Goal: Task Accomplishment & Management: Complete application form

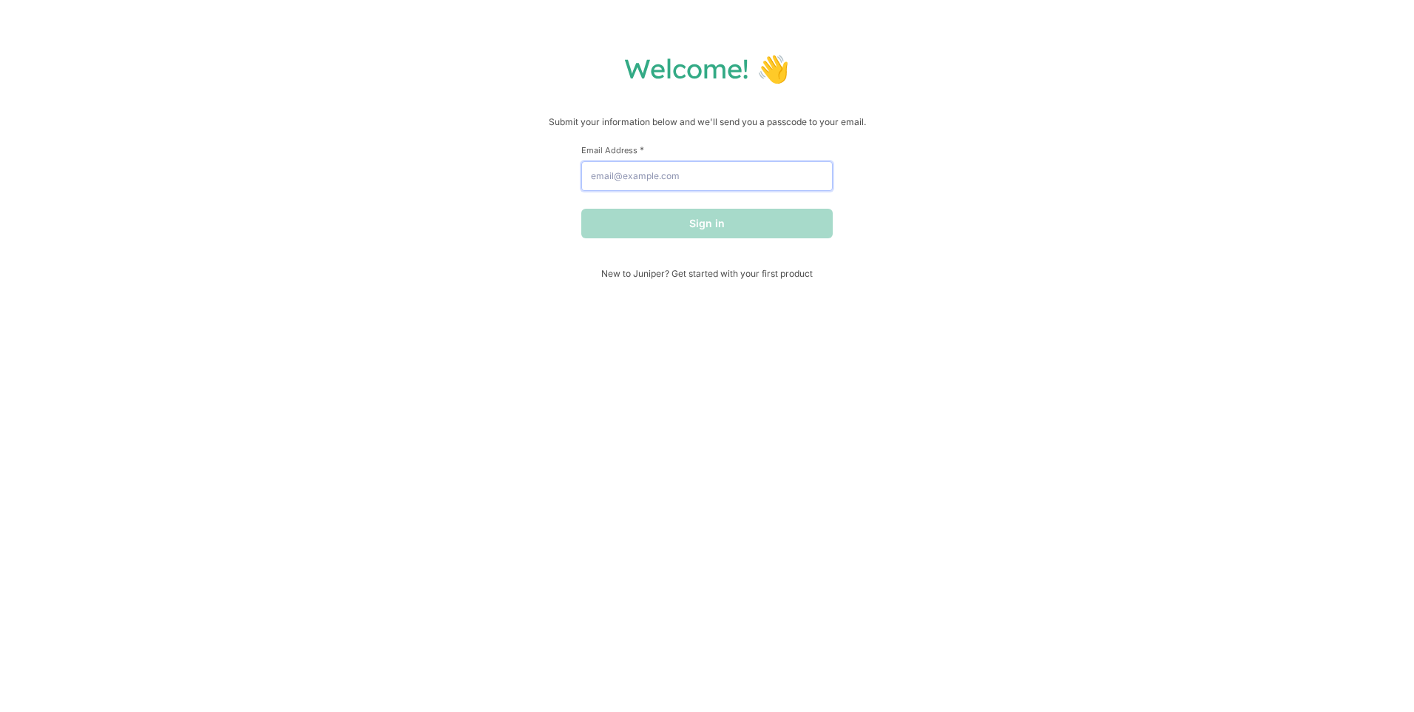
click at [725, 186] on input "Email Address *" at bounding box center [707, 176] width 252 height 30
type input "[EMAIL_ADDRESS][DOMAIN_NAME]"
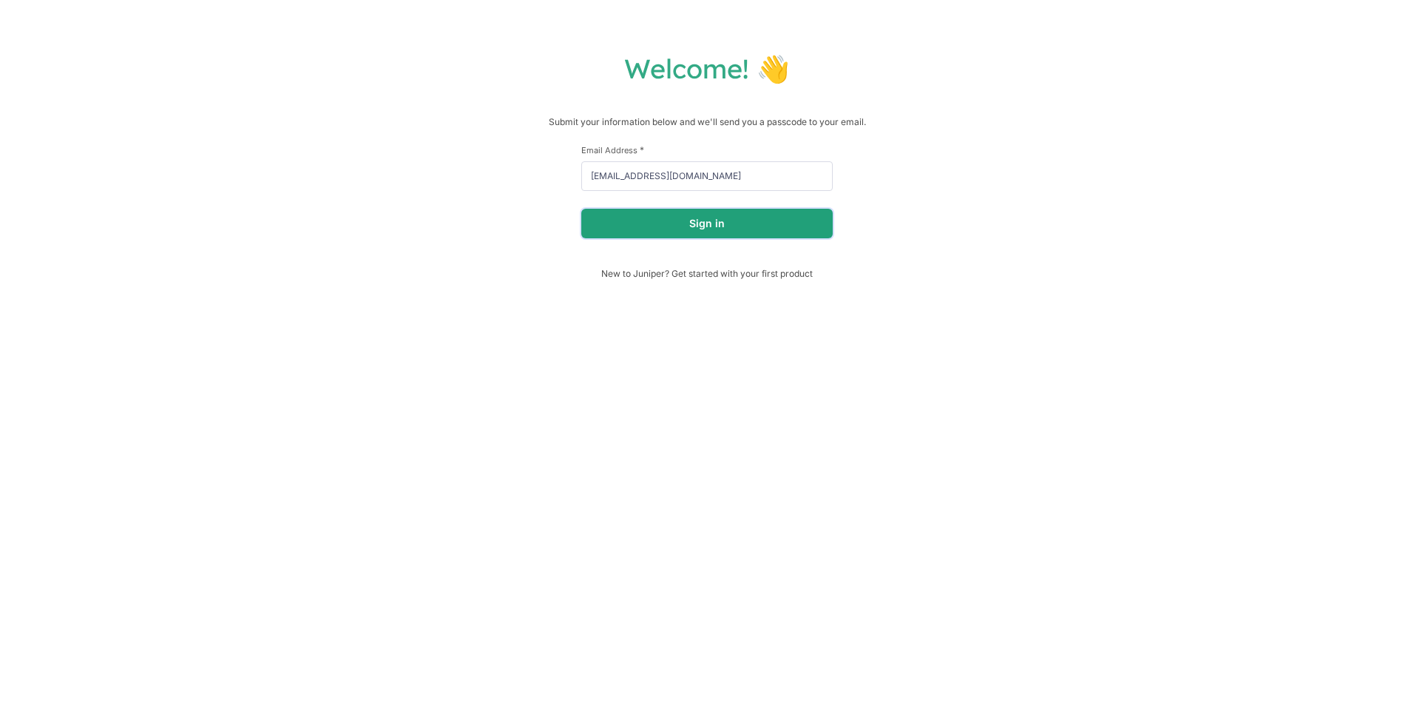
click at [715, 234] on button "Sign in" at bounding box center [707, 224] width 252 height 30
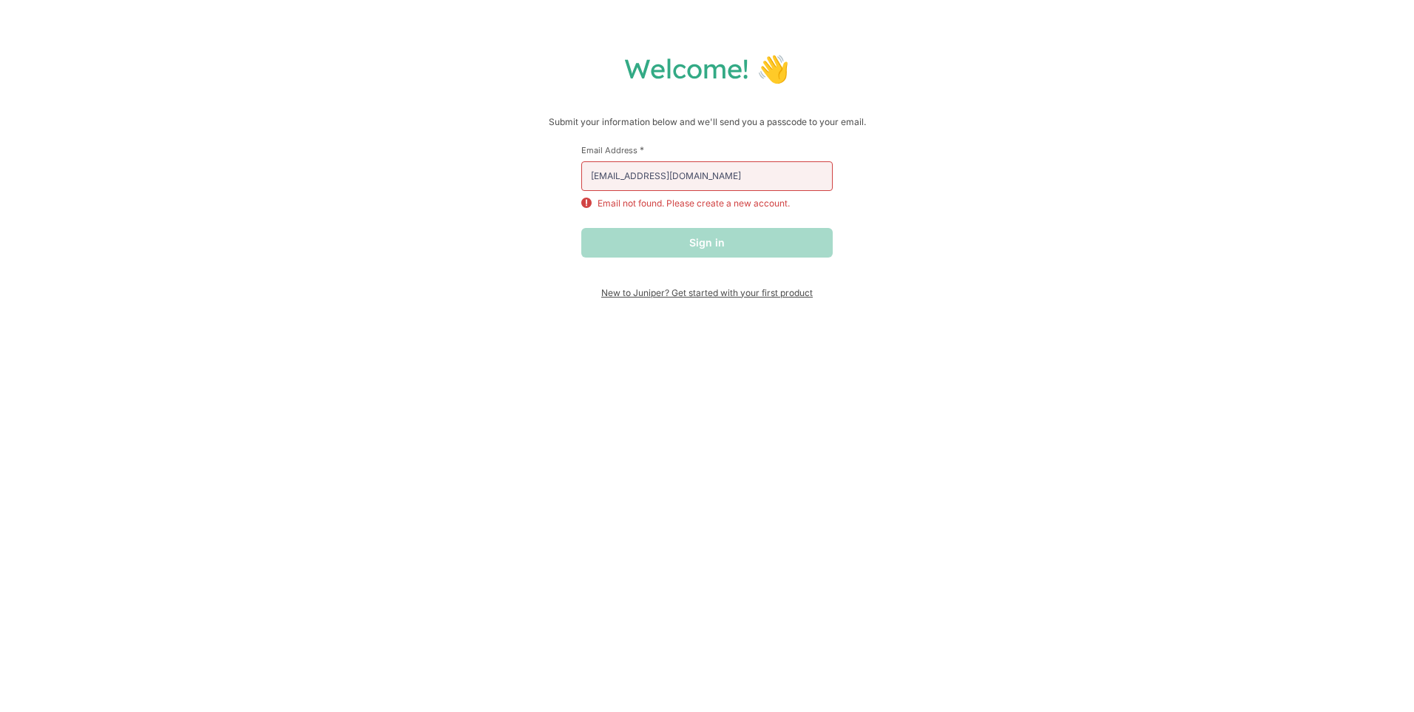
click at [692, 293] on span "New to Juniper? Get started with your first product" at bounding box center [707, 292] width 252 height 11
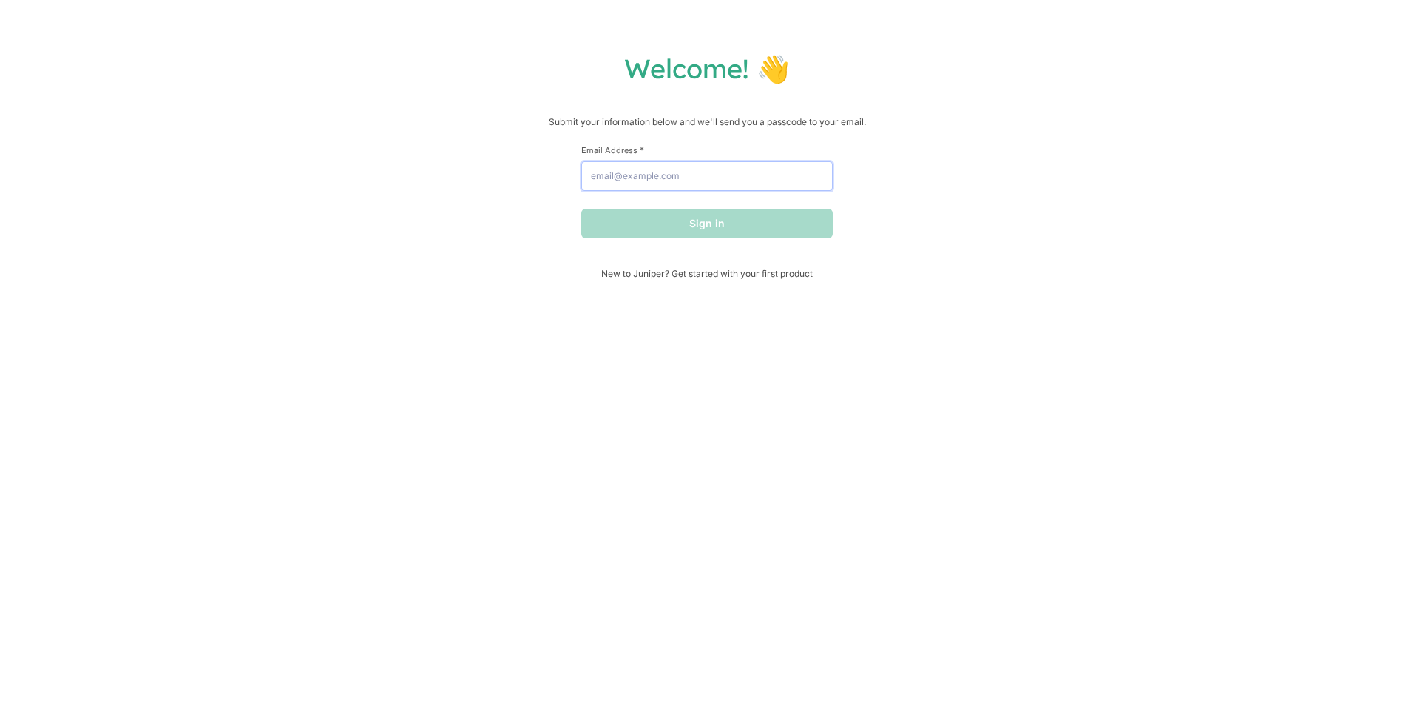
click at [682, 181] on input "Email Address *" at bounding box center [707, 176] width 252 height 30
type input "[EMAIL_ADDRESS][DOMAIN_NAME]"
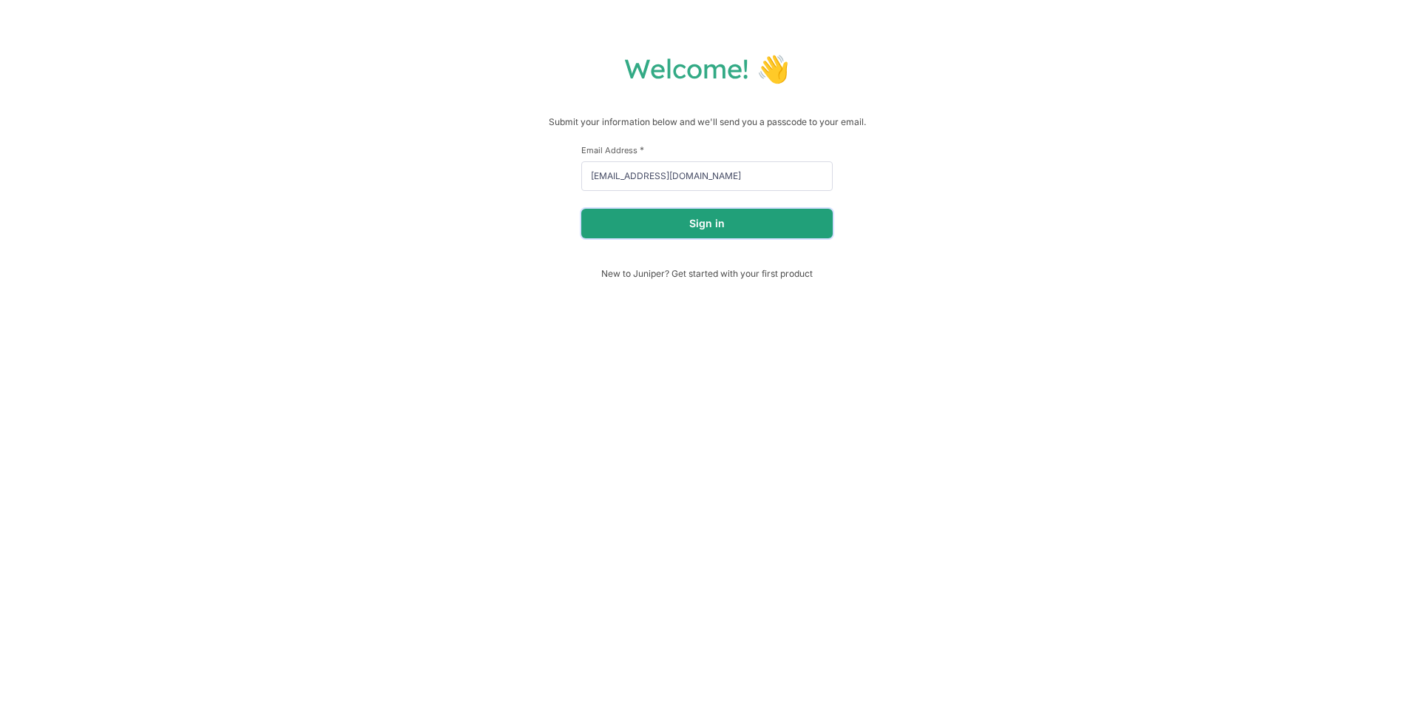
click at [675, 237] on button "Sign in" at bounding box center [707, 224] width 252 height 30
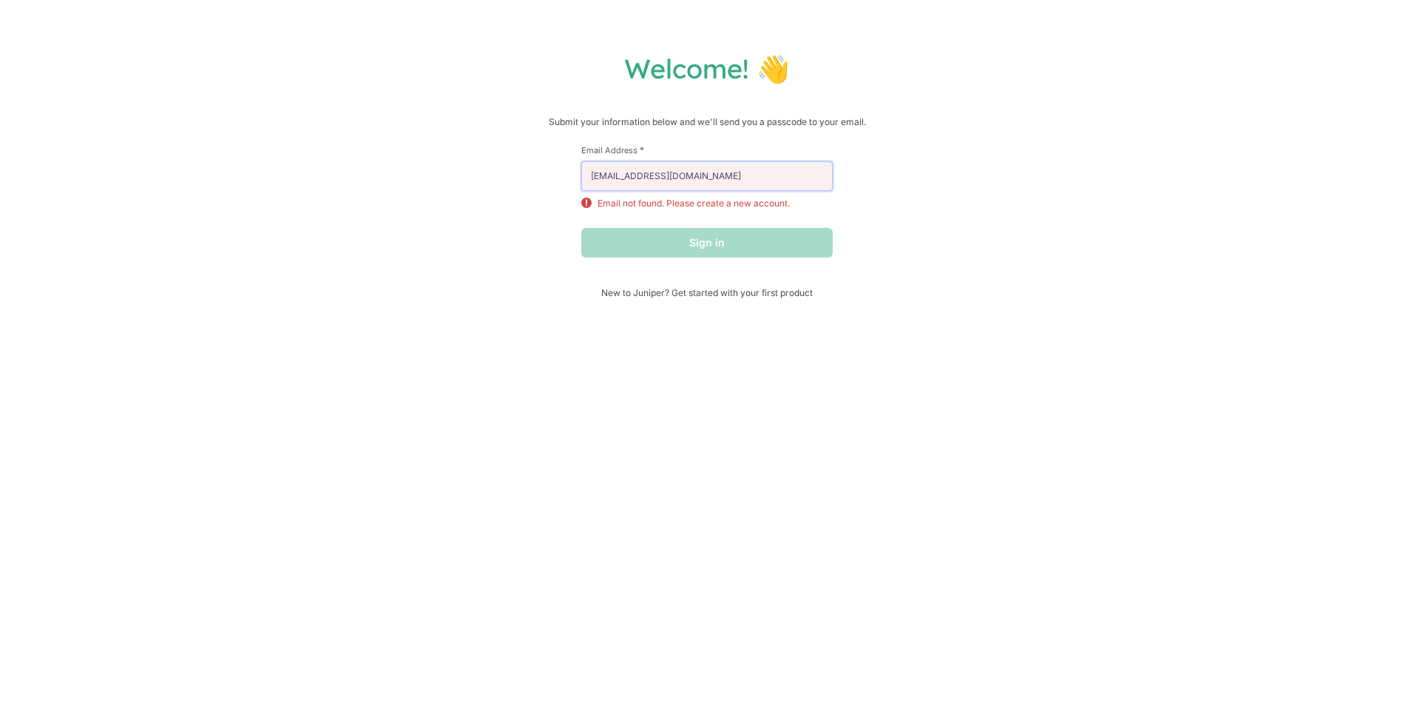
drag, startPoint x: 721, startPoint y: 173, endPoint x: 583, endPoint y: 177, distance: 138.4
click at [584, 177] on input "[EMAIL_ADDRESS][DOMAIN_NAME]" at bounding box center [707, 176] width 252 height 30
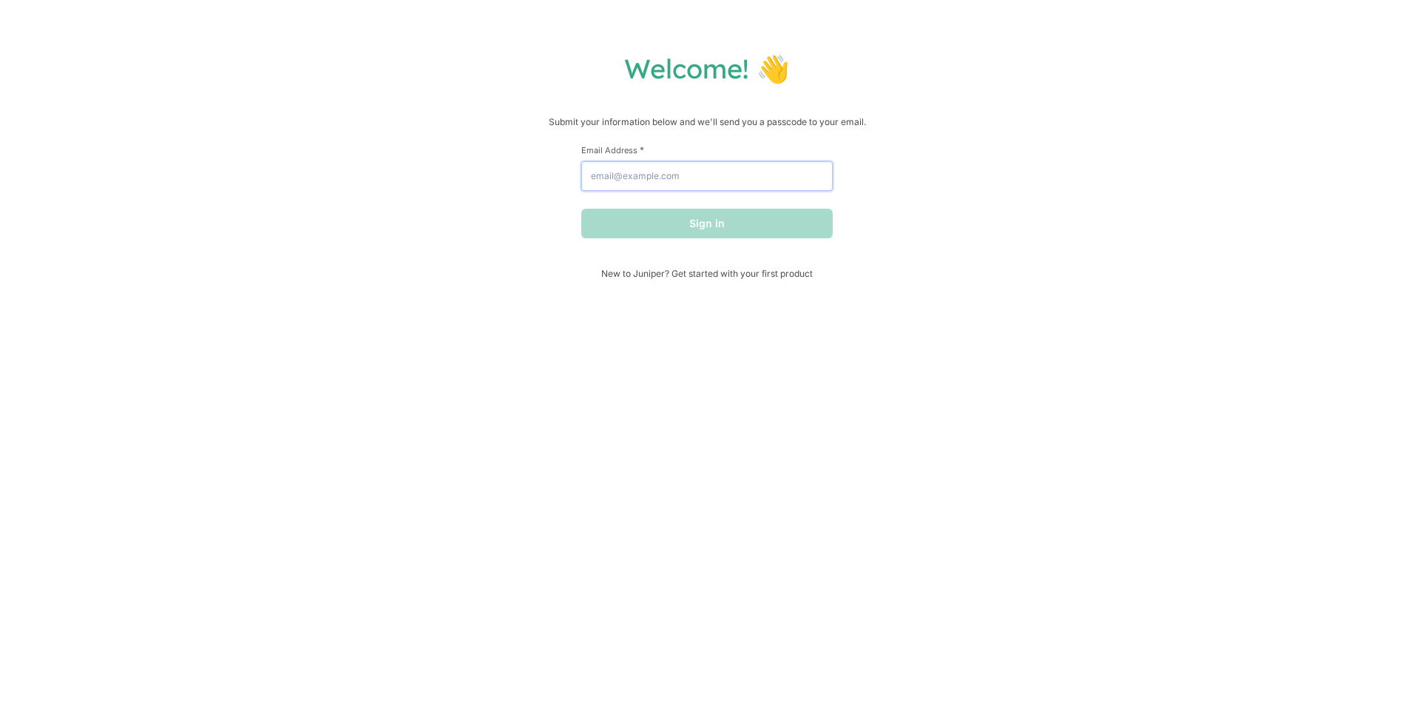
click at [647, 180] on input "Email Address *" at bounding box center [707, 176] width 252 height 30
type input "[EMAIL_ADDRESS][DOMAIN_NAME]"
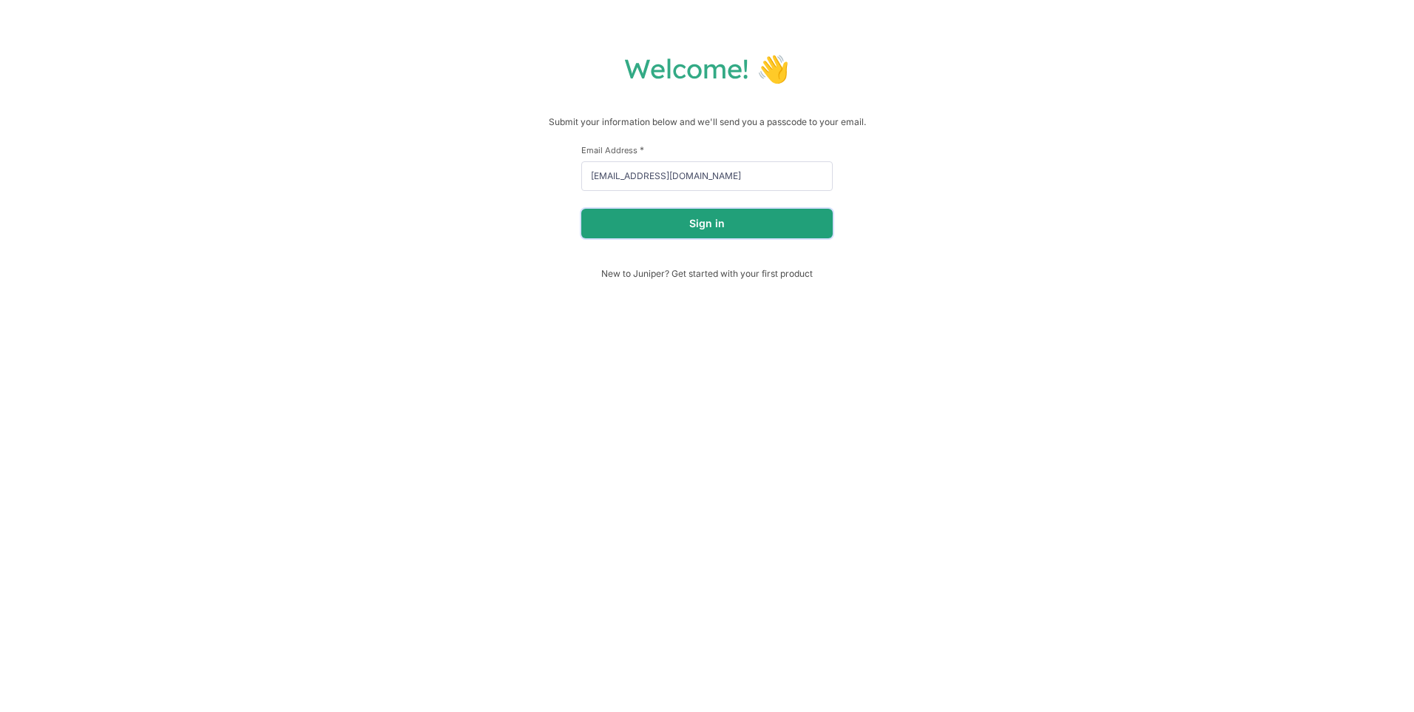
click at [666, 226] on button "Sign in" at bounding box center [707, 224] width 252 height 30
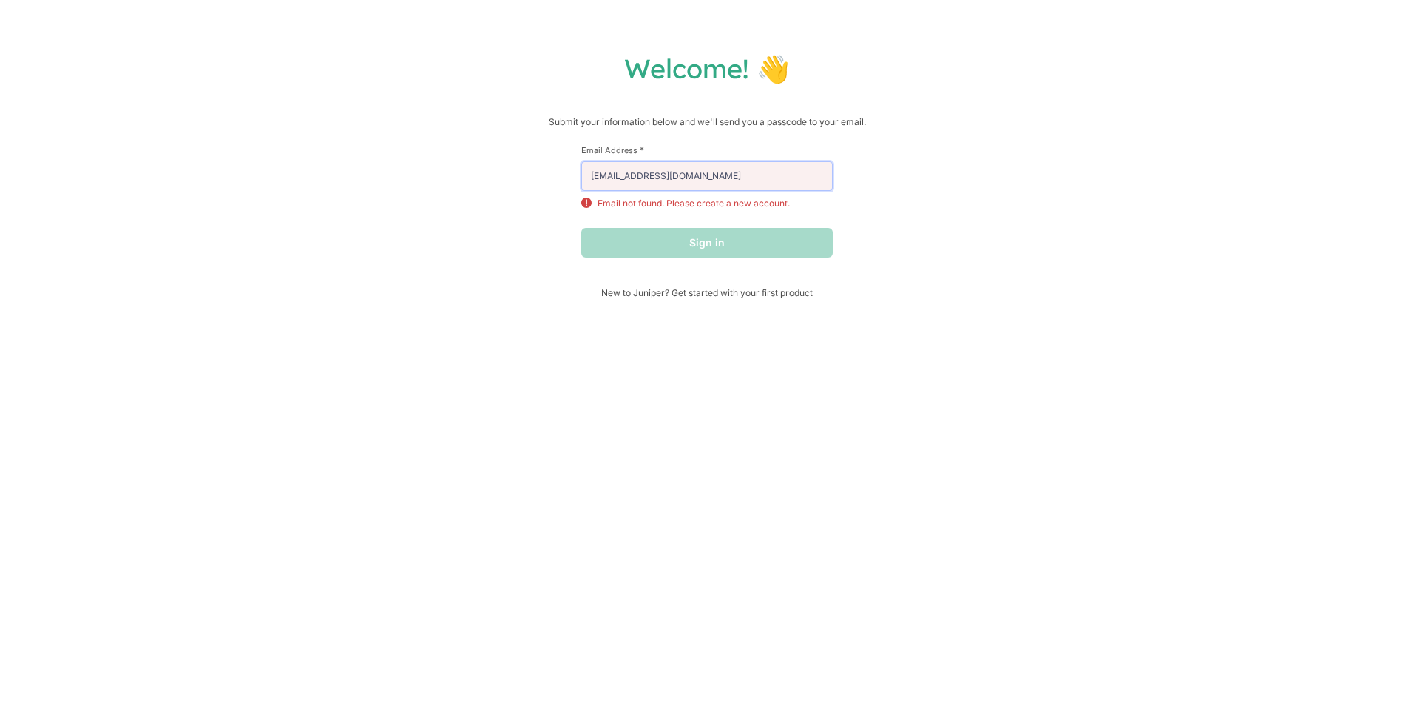
drag, startPoint x: 700, startPoint y: 174, endPoint x: 482, endPoint y: 179, distance: 217.5
click at [482, 180] on div "Welcome! 👋 Submit your information below and we'll send you a passcode to your …" at bounding box center [707, 175] width 1385 height 246
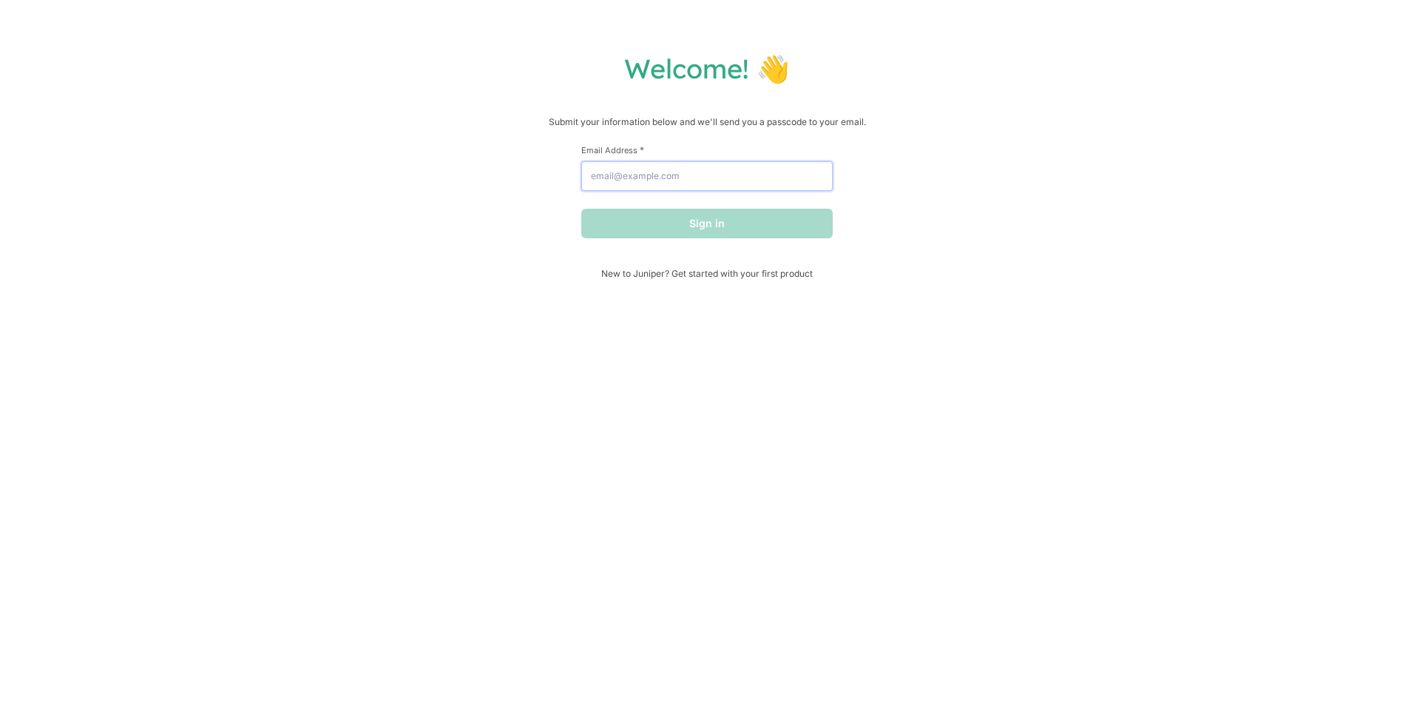
click at [648, 178] on input "Email Address *" at bounding box center [707, 176] width 252 height 30
type input "[EMAIL_ADDRESS][DOMAIN_NAME]"
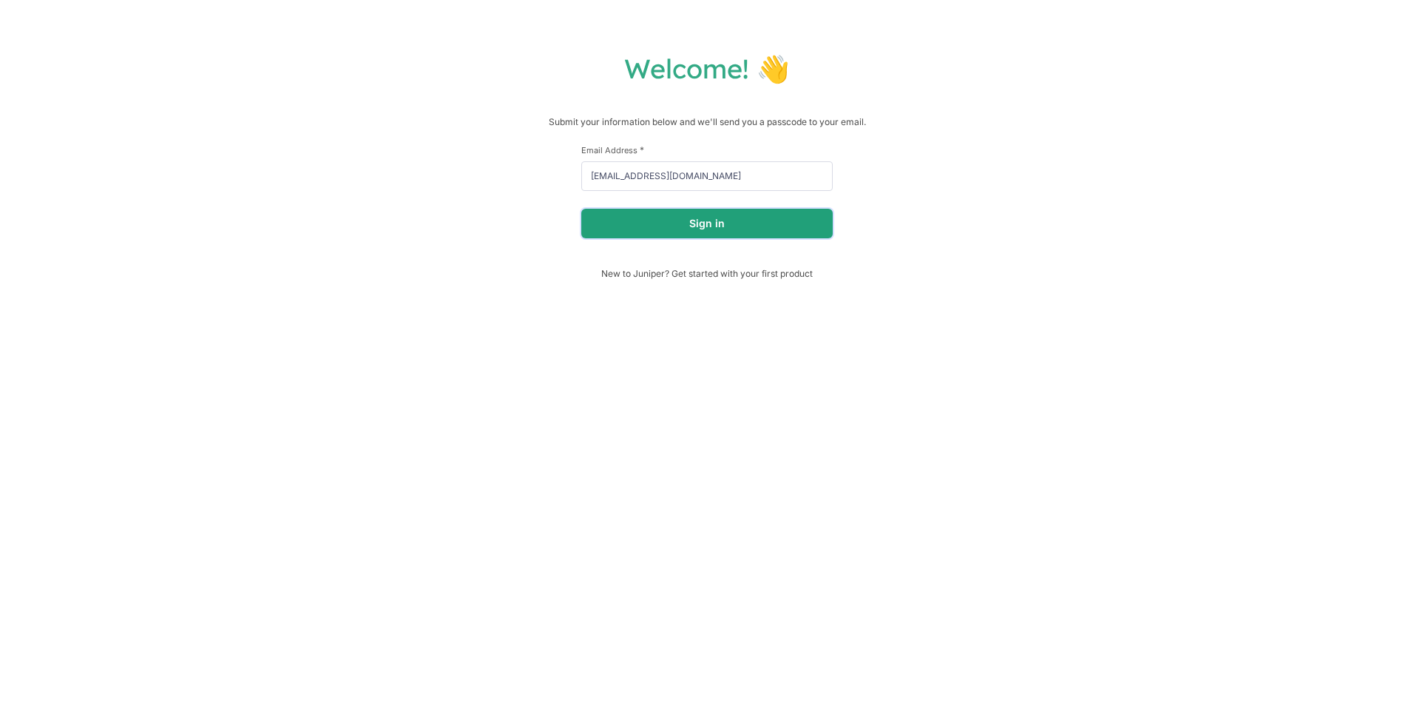
click at [656, 234] on button "Sign in" at bounding box center [707, 224] width 252 height 30
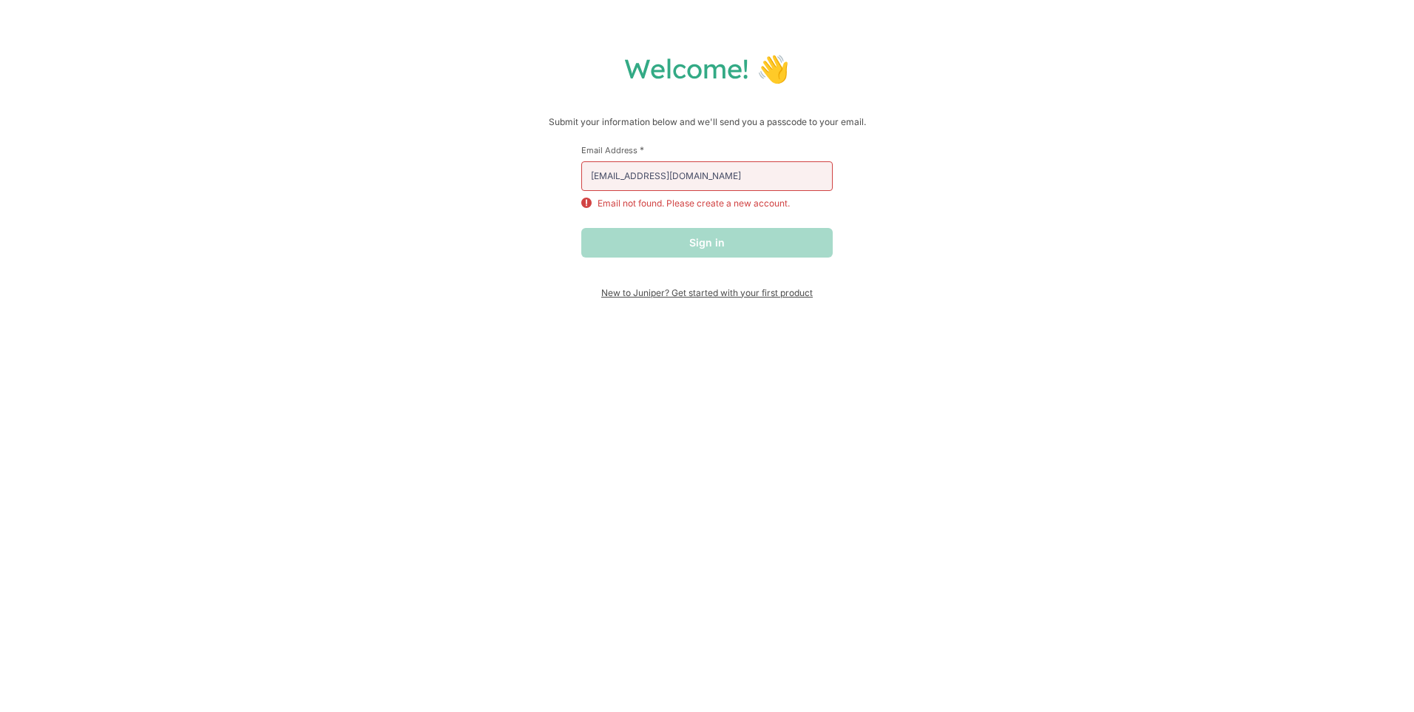
click at [669, 297] on span "New to Juniper? Get started with your first product" at bounding box center [707, 292] width 252 height 11
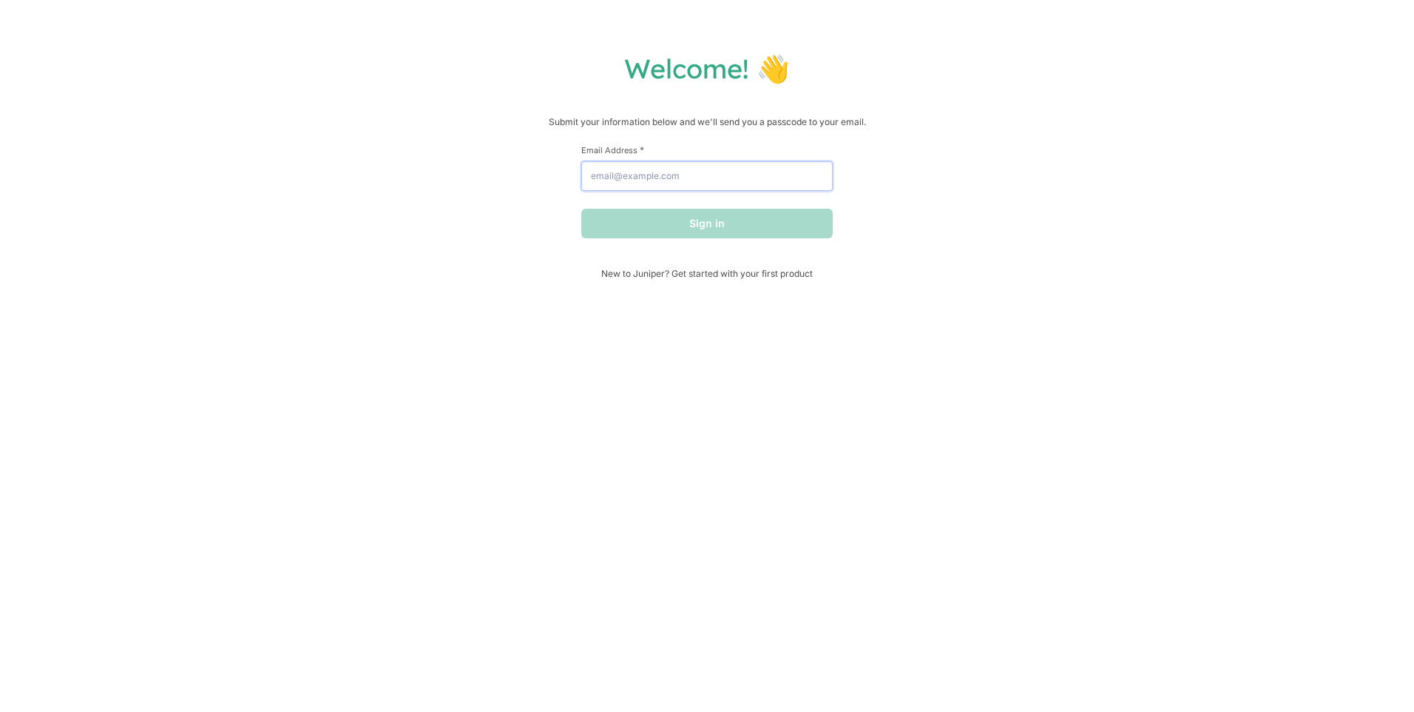
click at [674, 174] on input "Email Address *" at bounding box center [707, 176] width 252 height 30
type input "piprose2705@gmail.com"
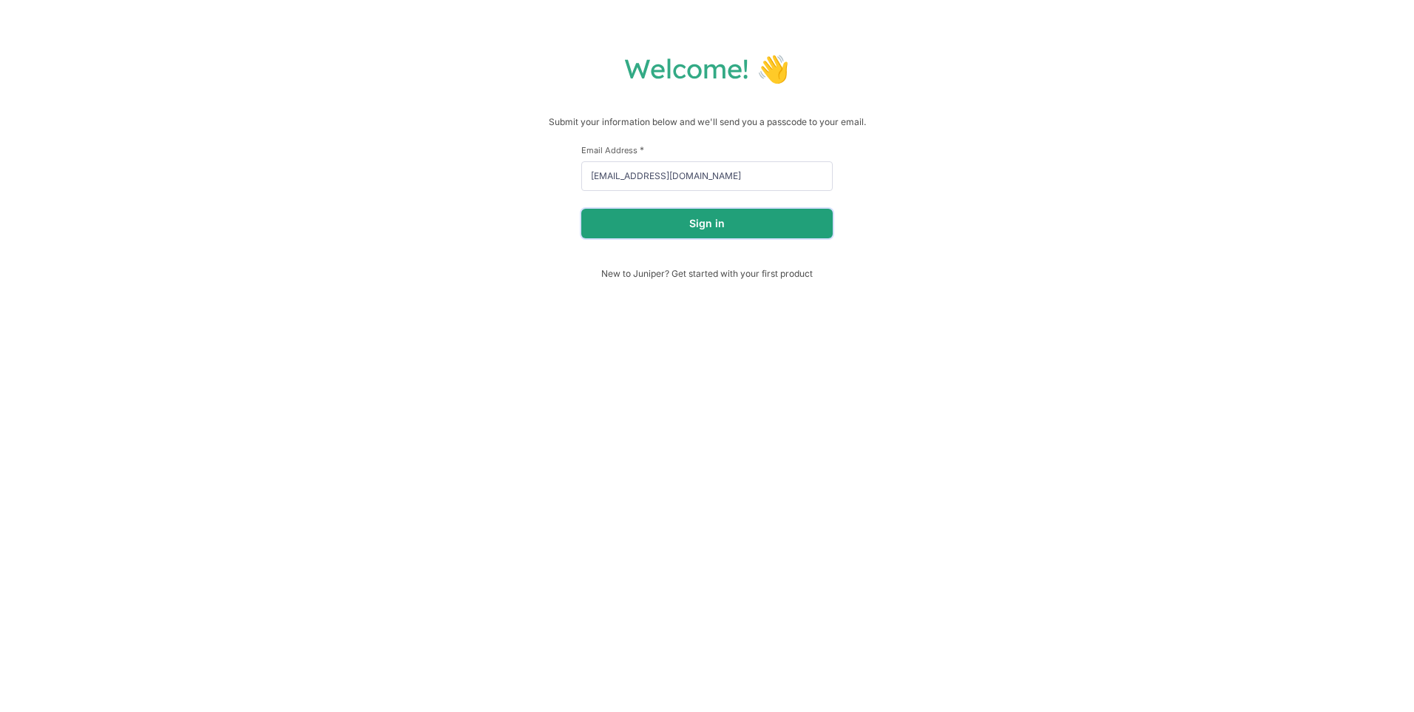
click at [676, 227] on button "Sign in" at bounding box center [707, 224] width 252 height 30
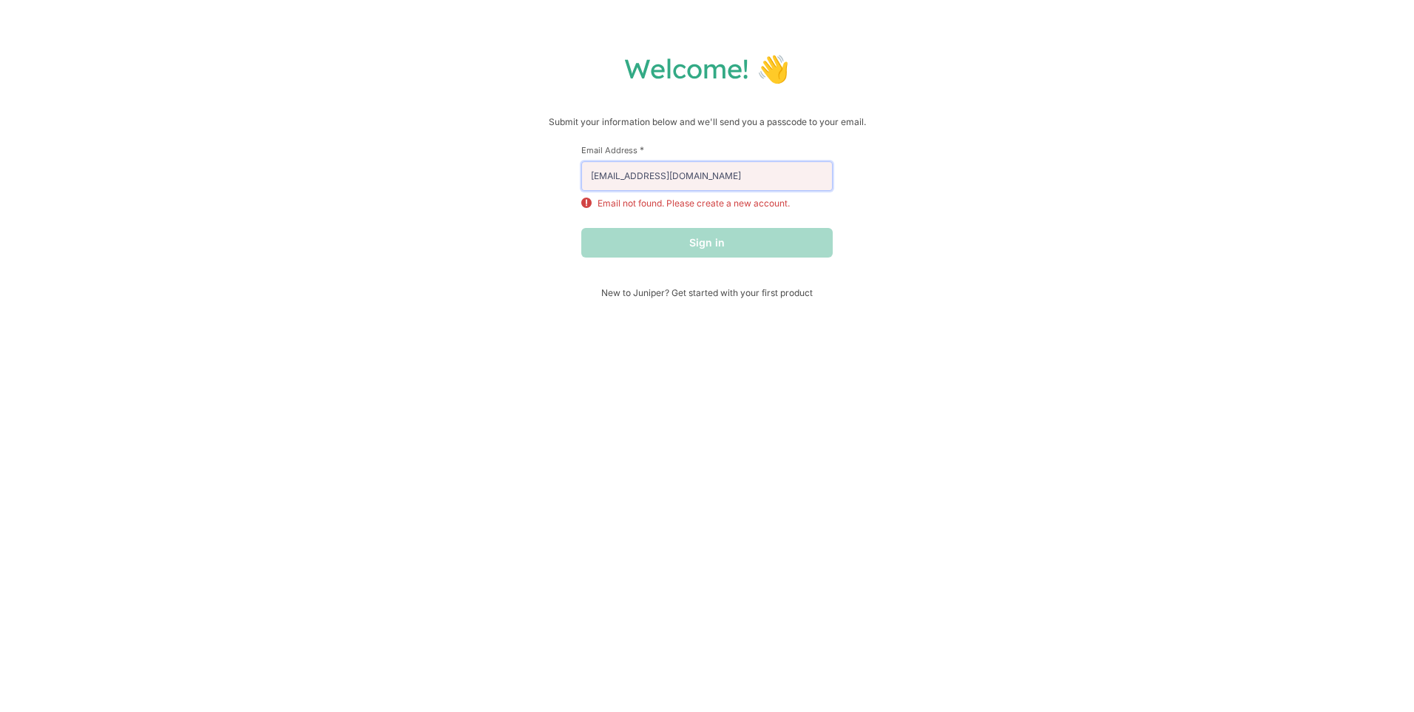
drag, startPoint x: 728, startPoint y: 174, endPoint x: 543, endPoint y: 173, distance: 184.9
click at [546, 173] on div "Welcome! 👋 Submit your information below and we'll send you a passcode to your …" at bounding box center [707, 175] width 1385 height 246
